Goal: Navigation & Orientation: Find specific page/section

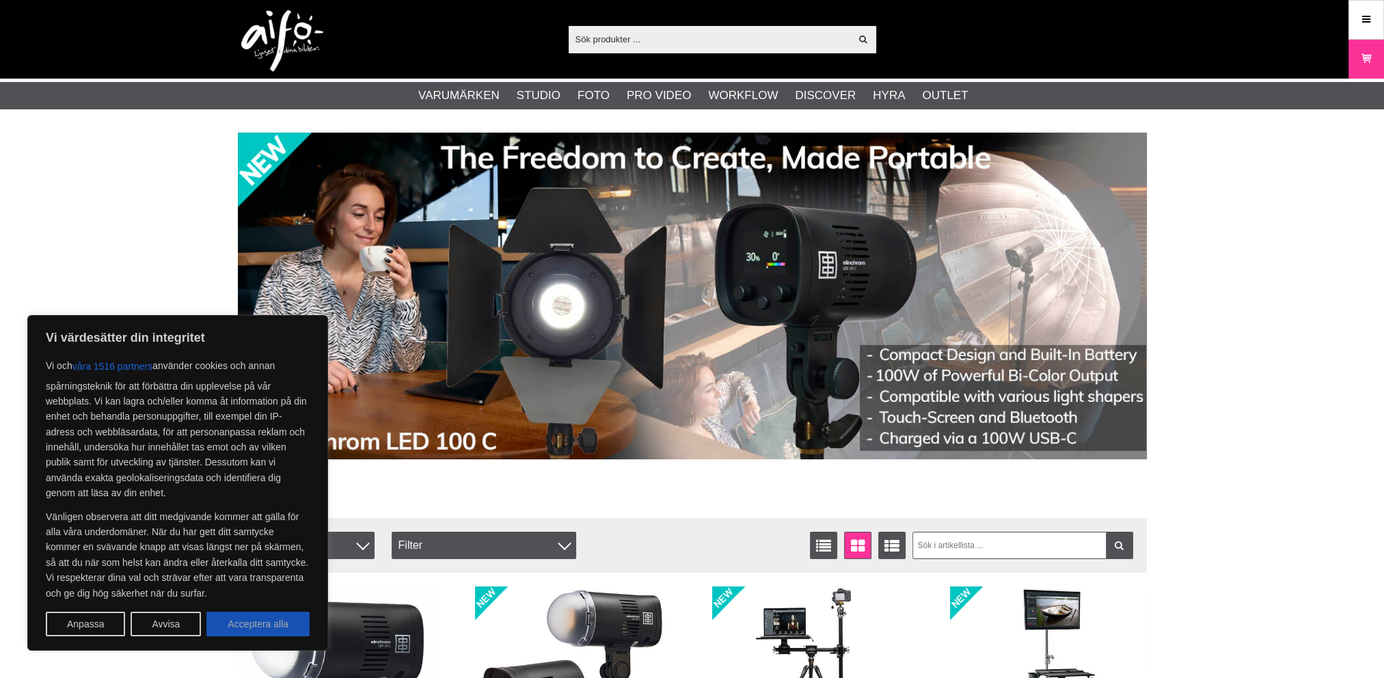
click at [248, 621] on button "Acceptera alla" at bounding box center [257, 624] width 103 height 25
checkbox input "true"
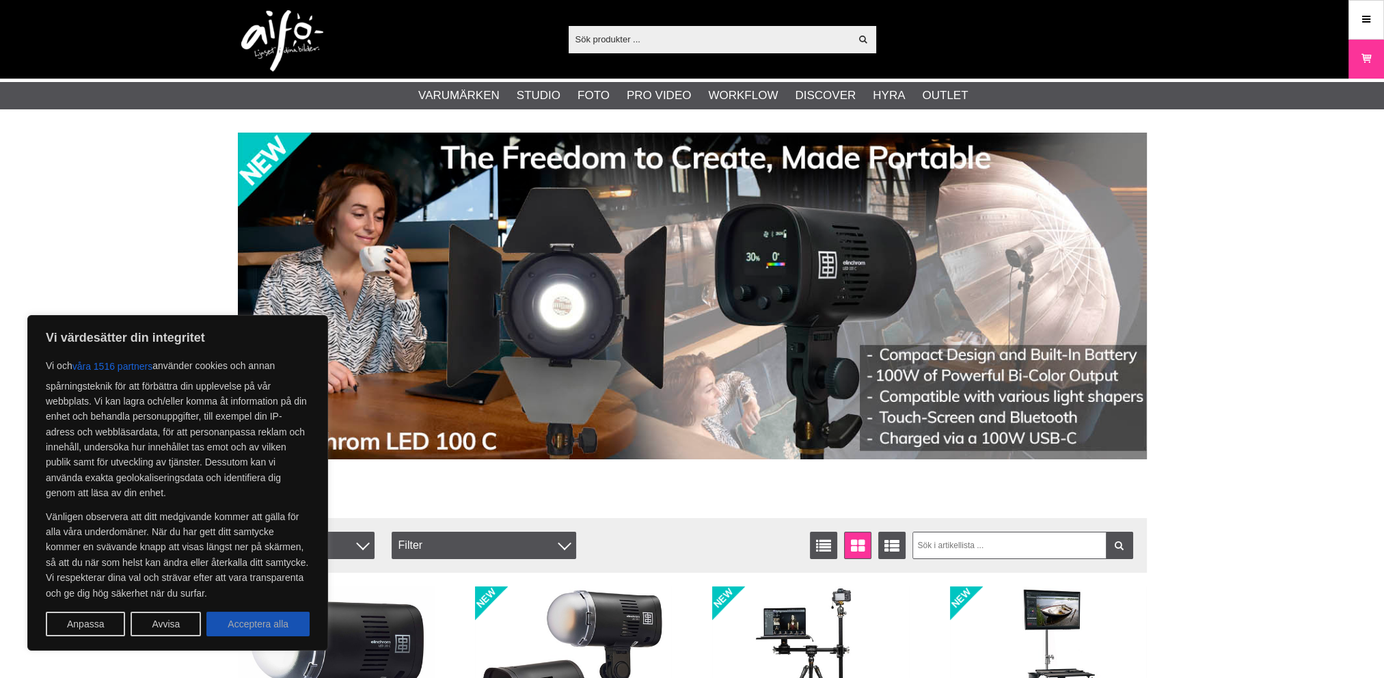
checkbox input "true"
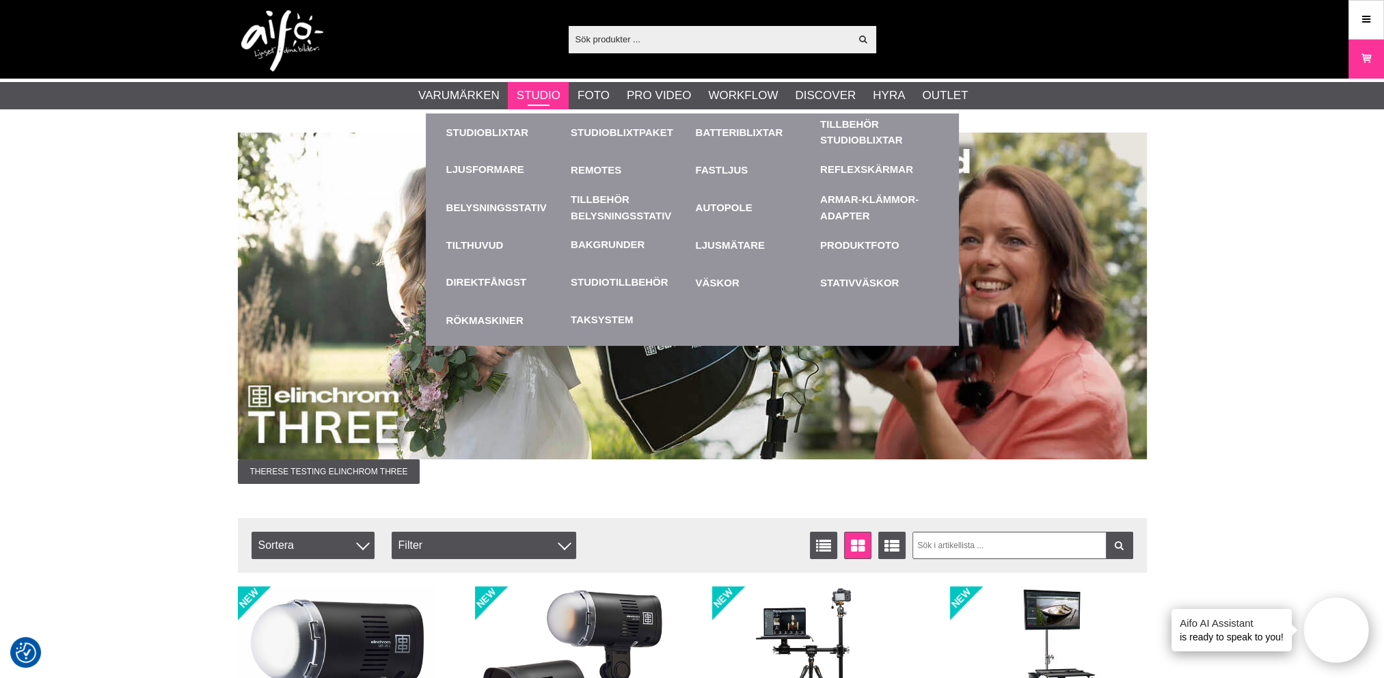
click at [530, 90] on link "Studio" at bounding box center [539, 96] width 44 height 18
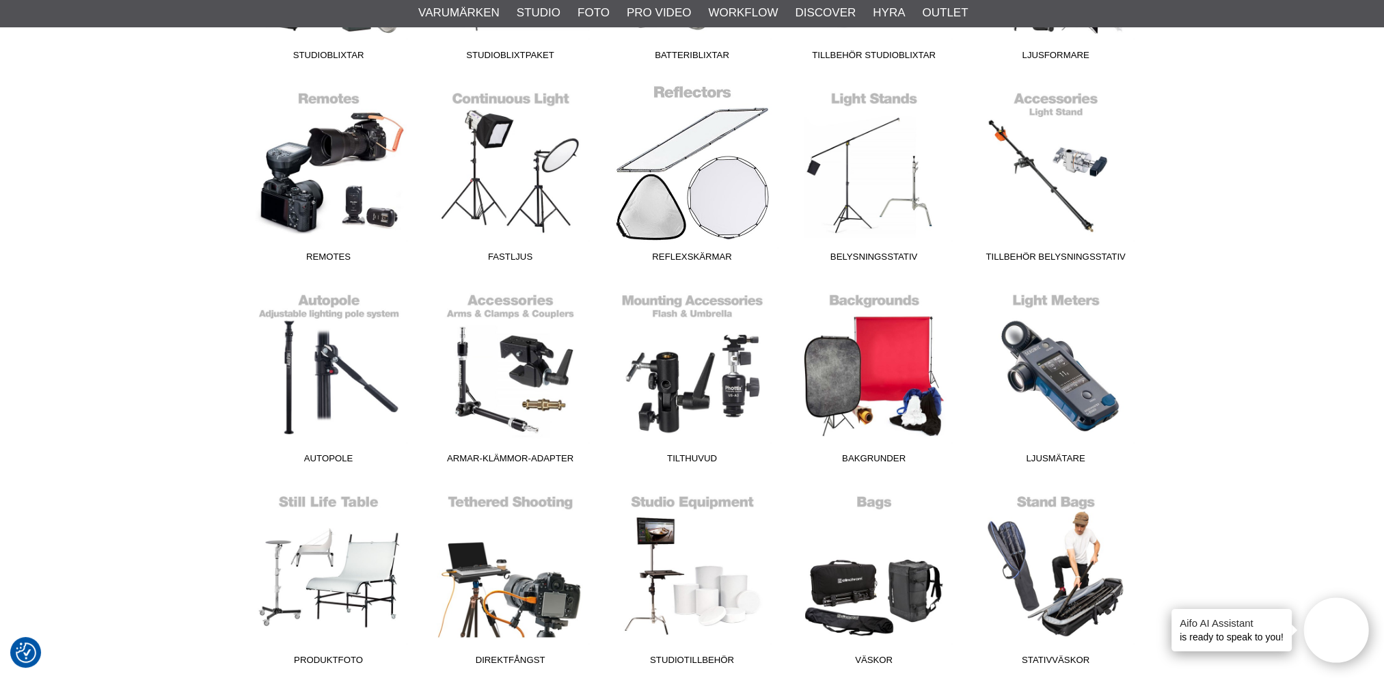
scroll to position [752, 0]
